Goal: Task Accomplishment & Management: Manage account settings

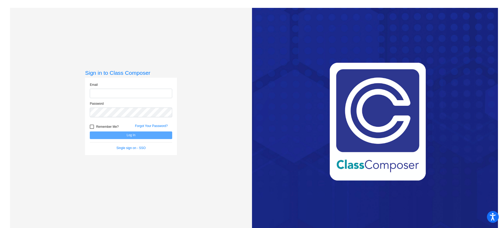
type input "[EMAIL_ADDRESS][DOMAIN_NAME]"
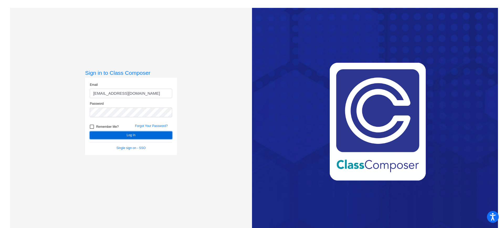
click at [123, 135] on button "Log In" at bounding box center [131, 136] width 82 height 8
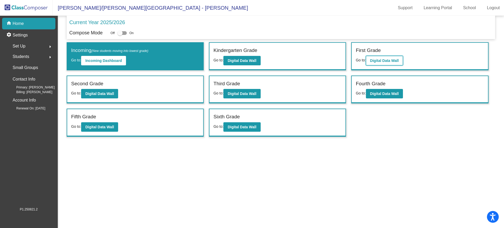
click at [393, 63] on b "Digital Data Wall" at bounding box center [384, 61] width 29 height 4
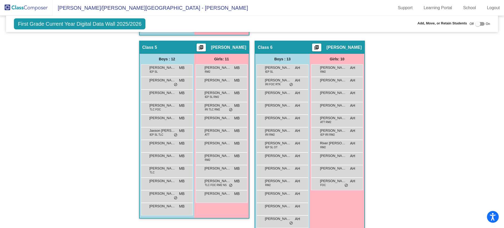
scroll to position [306, 0]
click at [225, 133] on div "[PERSON_NAME] ATT MB lock do_not_disturb_alt" at bounding box center [222, 132] width 50 height 11
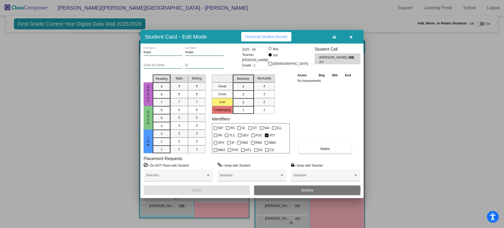
click at [351, 38] on icon "button" at bounding box center [351, 37] width 3 height 4
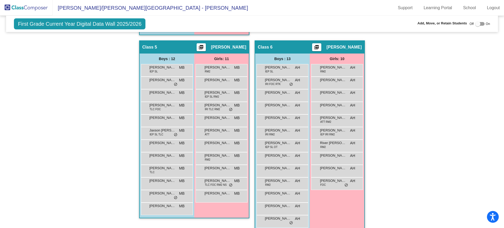
click at [476, 25] on div at bounding box center [478, 23] width 5 height 5
checkbox input "true"
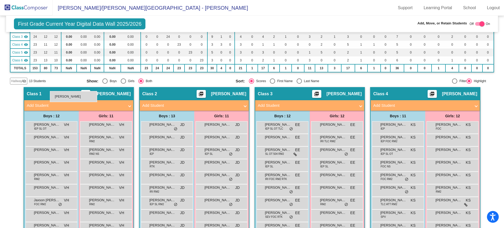
scroll to position [63, 0]
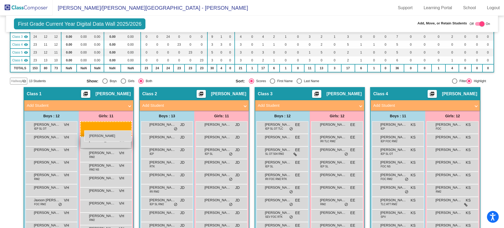
drag, startPoint x: 213, startPoint y: 142, endPoint x: 84, endPoint y: 130, distance: 129.3
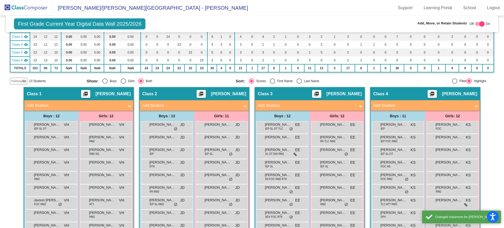
click at [21, 76] on div "Display Scores for Years: [DATE] - [DATE] [DATE] - [DATE] Grade/Archive Student…" at bounding box center [252, 28] width 484 height 113
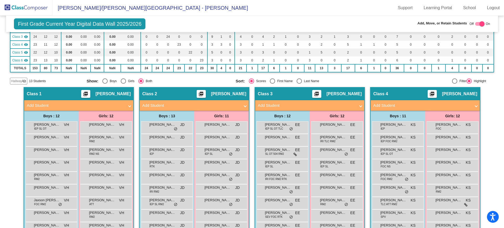
click at [17, 85] on div "First Grade Current Year Digital Data Wall 2025/2026 Add, Move, or Retain Stude…" at bounding box center [252, 226] width 484 height 548
click at [17, 79] on span "Hallway" at bounding box center [16, 81] width 11 height 5
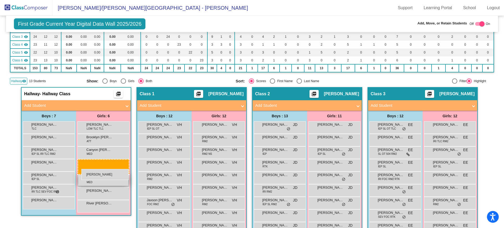
drag, startPoint x: 221, startPoint y: 200, endPoint x: 82, endPoint y: 169, distance: 142.8
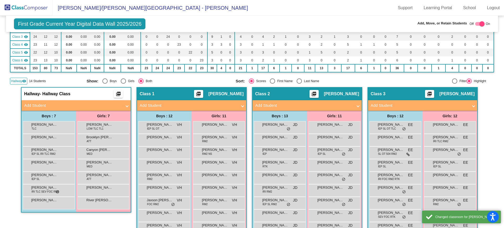
click at [72, 215] on app-classroom "Hallway - Hallway Class picture_as_pdf Add Student First Name Last Name Student…" at bounding box center [76, 152] width 110 height 131
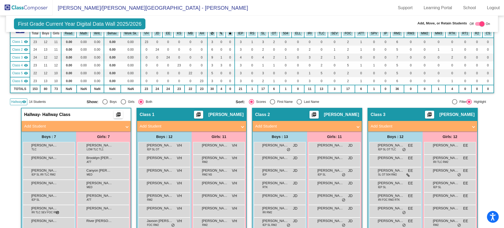
scroll to position [41, 0]
